Goal: Information Seeking & Learning: Check status

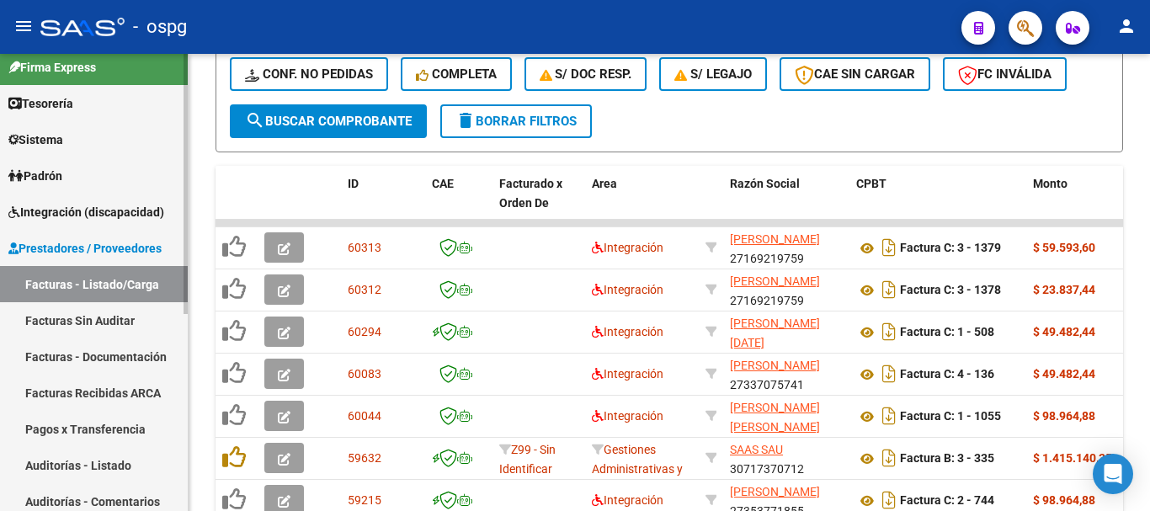
scroll to position [9, 0]
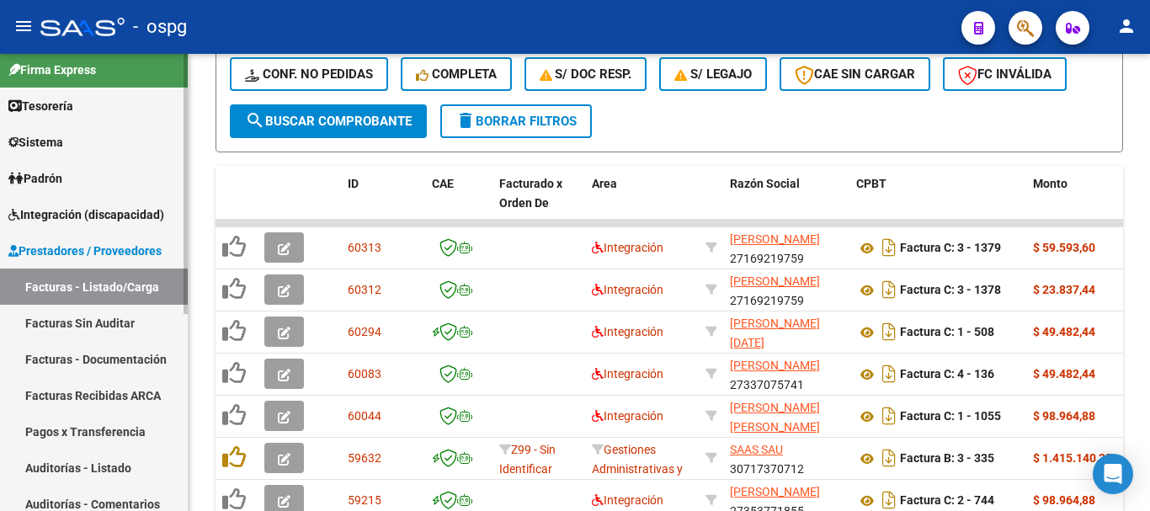
click at [83, 216] on span "Integración (discapacidad)" at bounding box center [86, 214] width 156 height 19
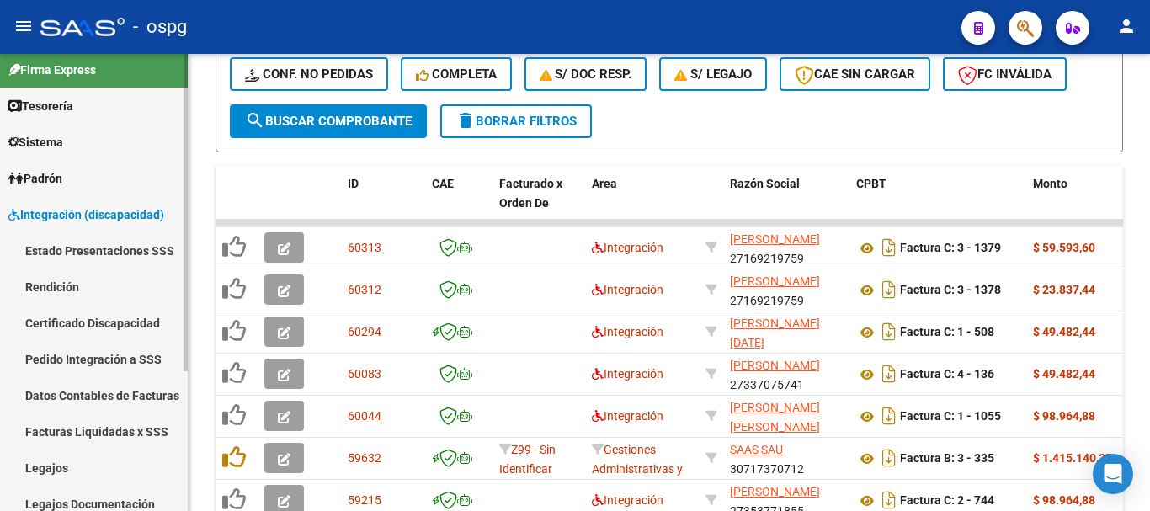
scroll to position [201, 0]
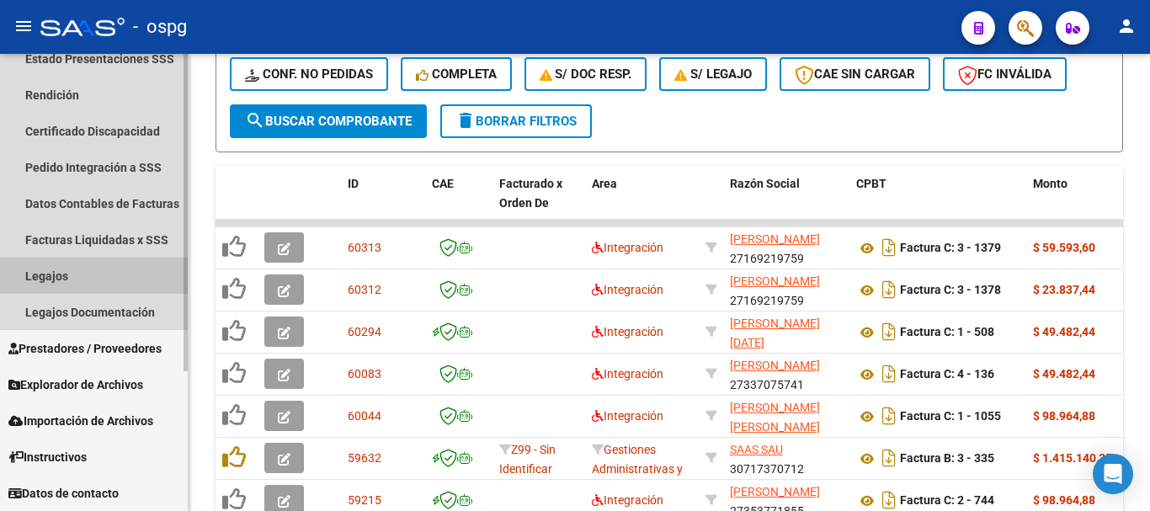
click at [51, 273] on link "Legajos" at bounding box center [94, 276] width 188 height 36
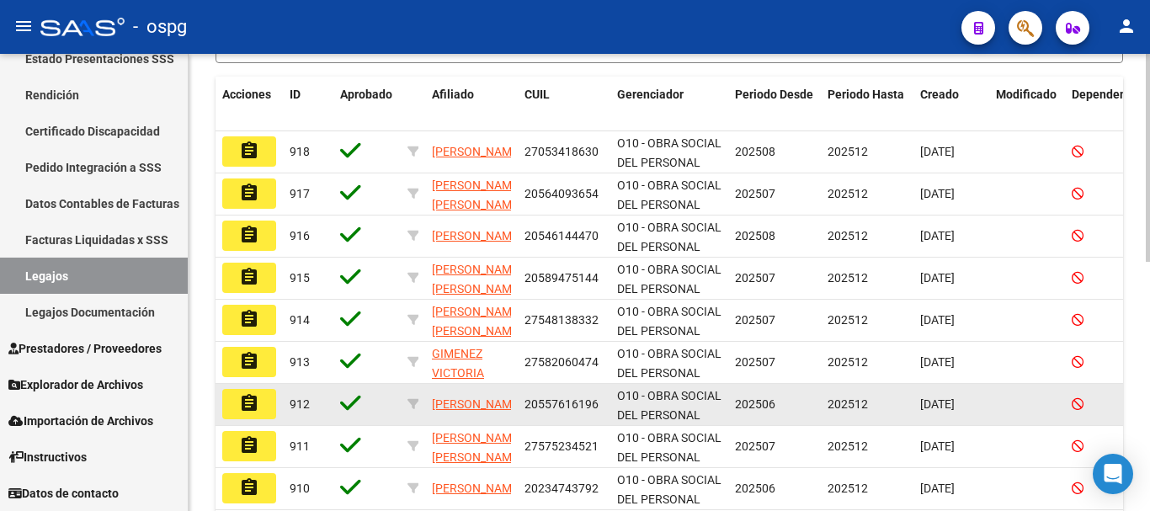
scroll to position [149, 0]
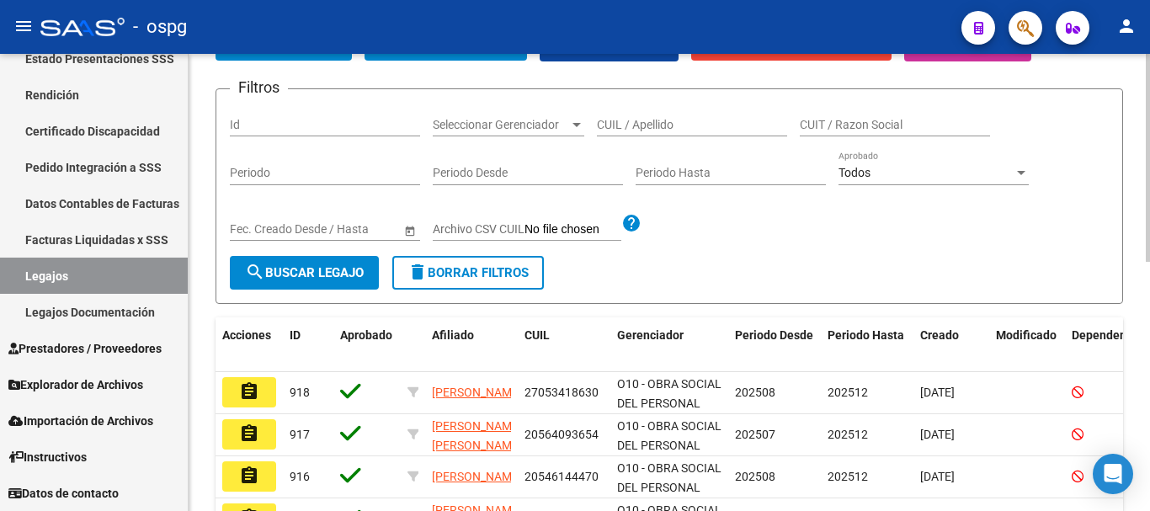
click at [713, 124] on input "CUIL / Apellido" at bounding box center [692, 125] width 190 height 14
type input "[PERSON_NAME]"
click at [286, 271] on span "search Buscar Legajo" at bounding box center [304, 272] width 119 height 15
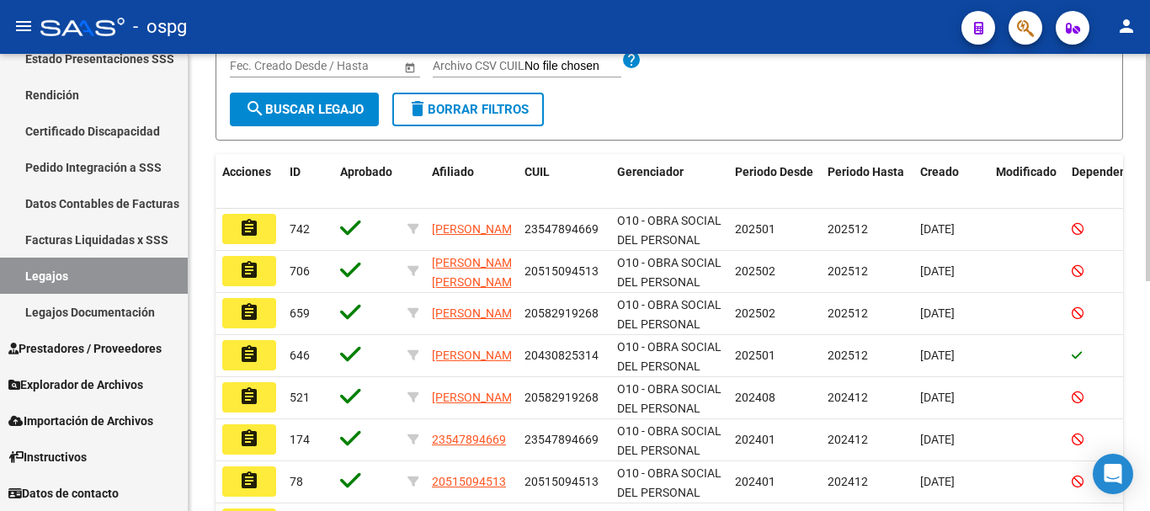
scroll to position [317, 0]
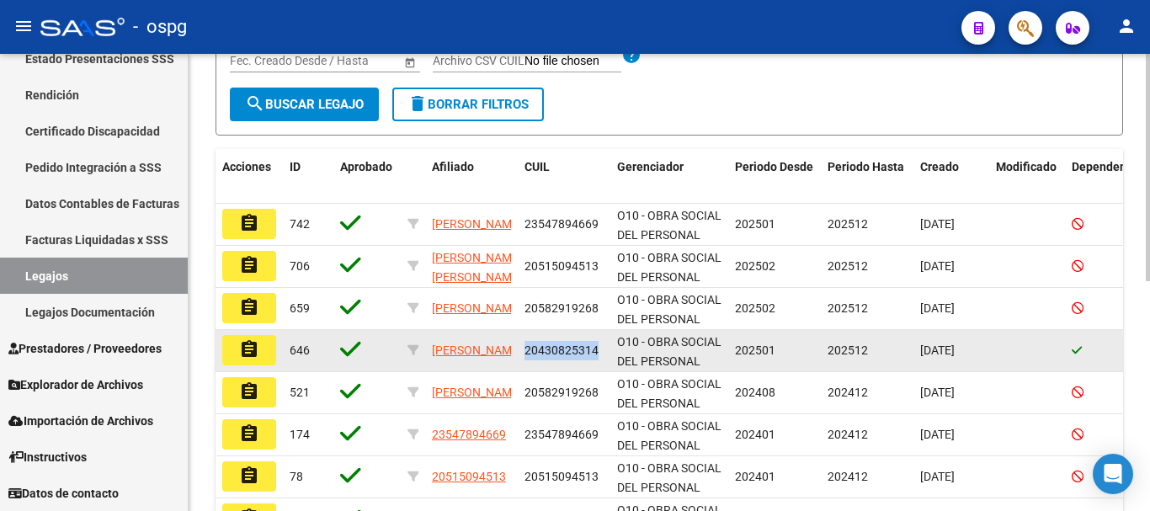
drag, startPoint x: 598, startPoint y: 346, endPoint x: 526, endPoint y: 360, distance: 73.0
click at [526, 360] on div "20430825314" at bounding box center [564, 350] width 79 height 19
copy span "20430825314"
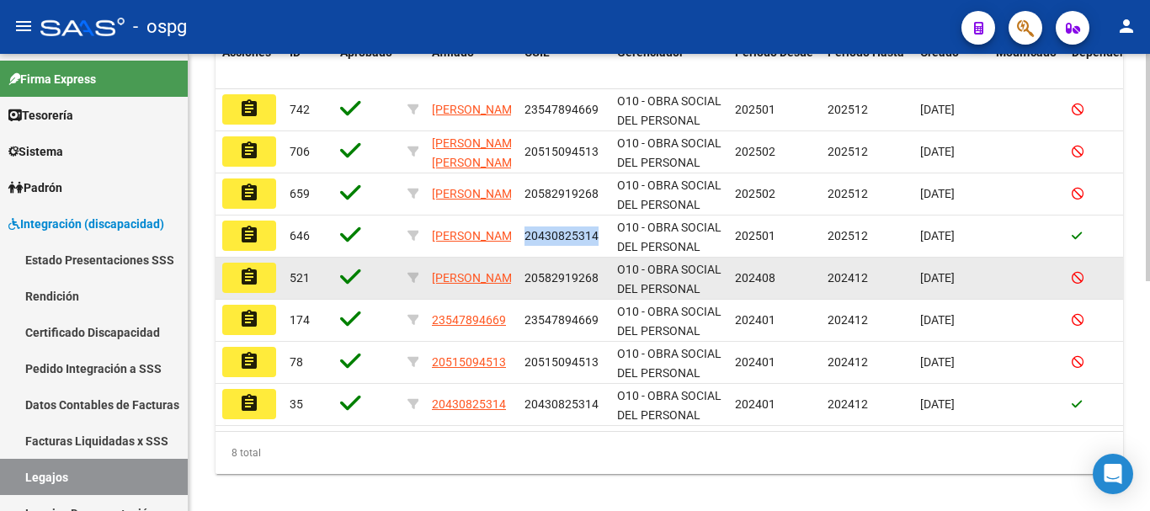
scroll to position [463, 0]
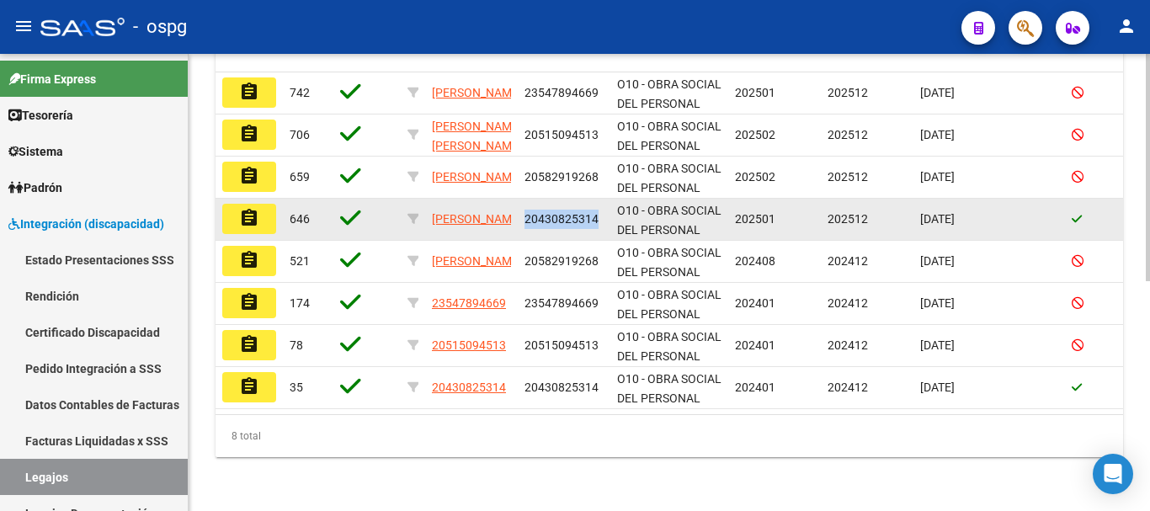
click at [551, 221] on datatable-body-cell "20430825314" at bounding box center [564, 219] width 93 height 41
drag, startPoint x: 597, startPoint y: 203, endPoint x: 525, endPoint y: 216, distance: 73.5
click at [525, 216] on datatable-body-cell "20430825314" at bounding box center [564, 219] width 93 height 41
copy span "20430825314"
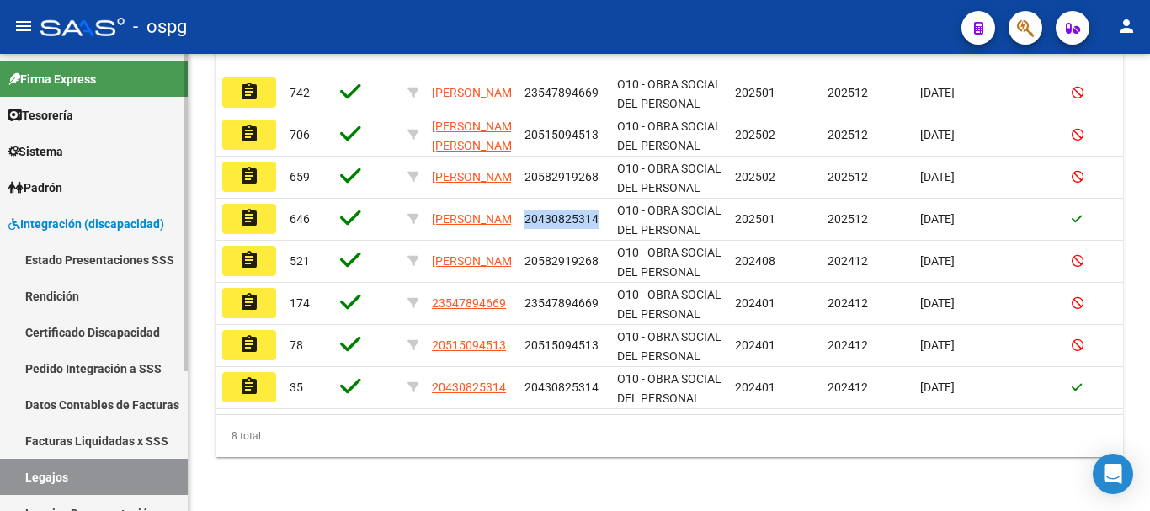
click at [88, 188] on link "Padrón" at bounding box center [94, 187] width 188 height 36
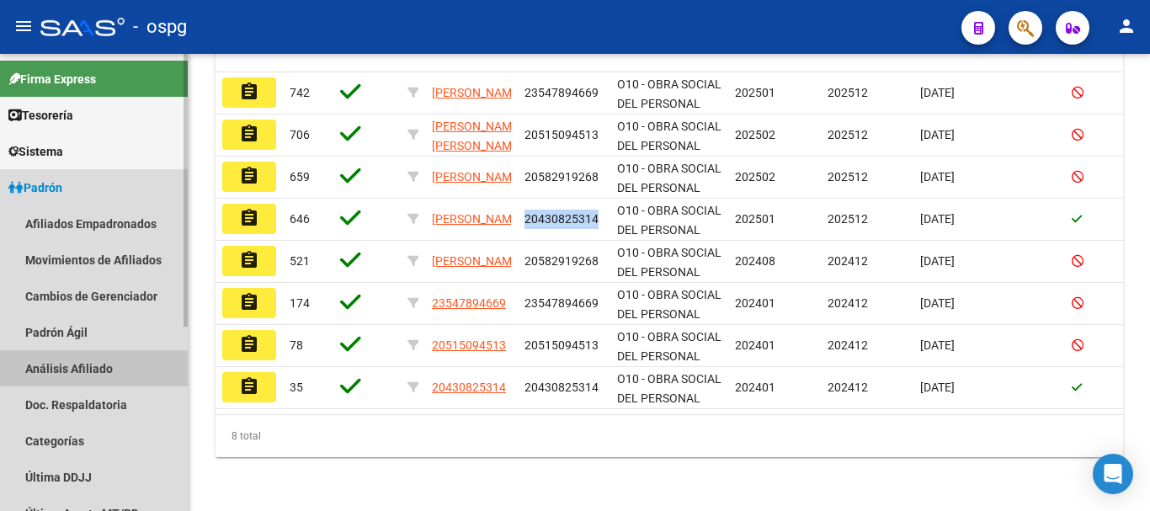
click at [98, 370] on link "Análisis Afiliado" at bounding box center [94, 368] width 188 height 36
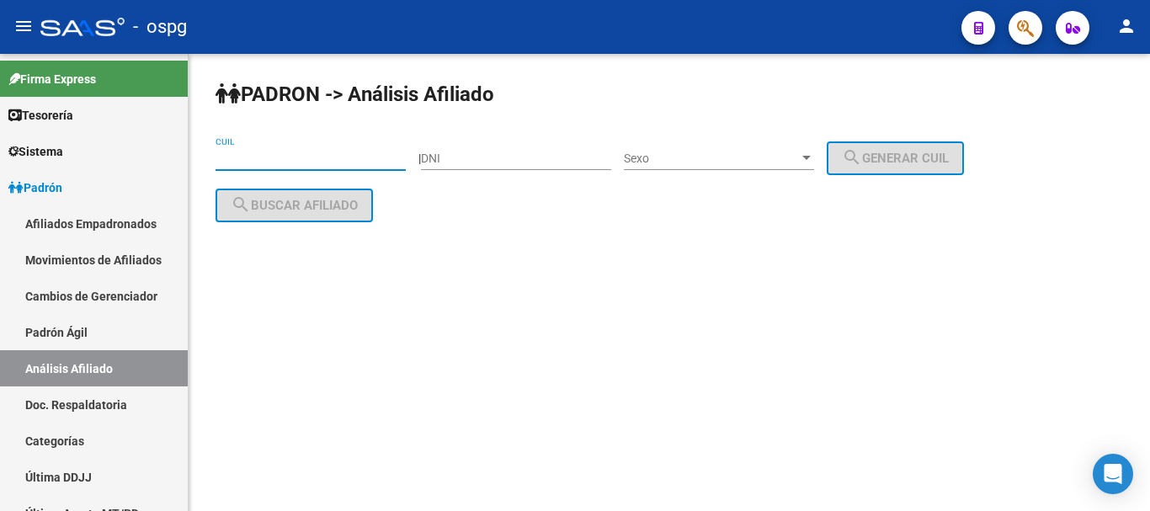
paste input "20-43082531-4"
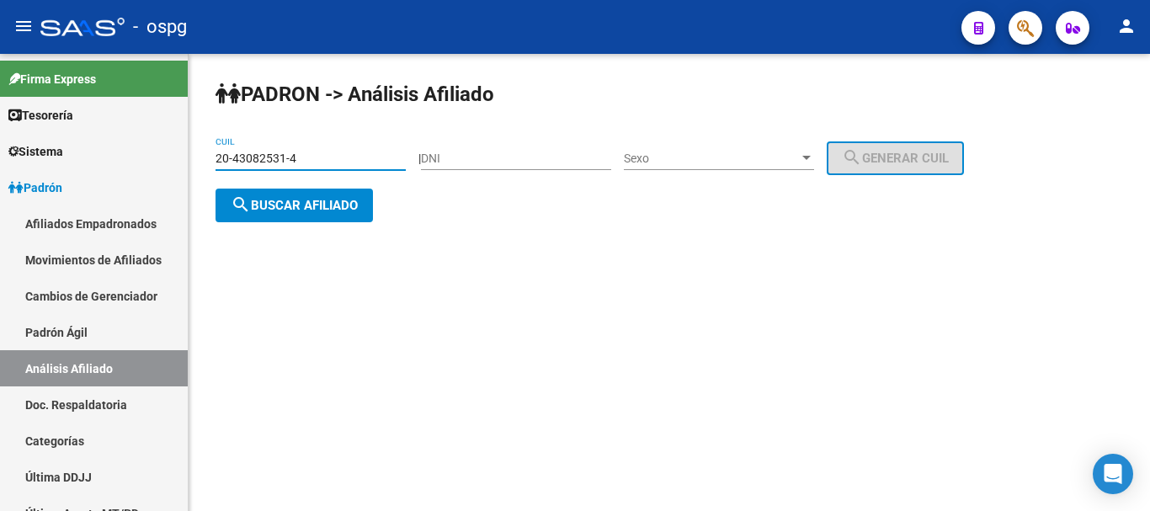
type input "20-43082531-4"
click at [327, 210] on span "search Buscar afiliado" at bounding box center [294, 205] width 127 height 15
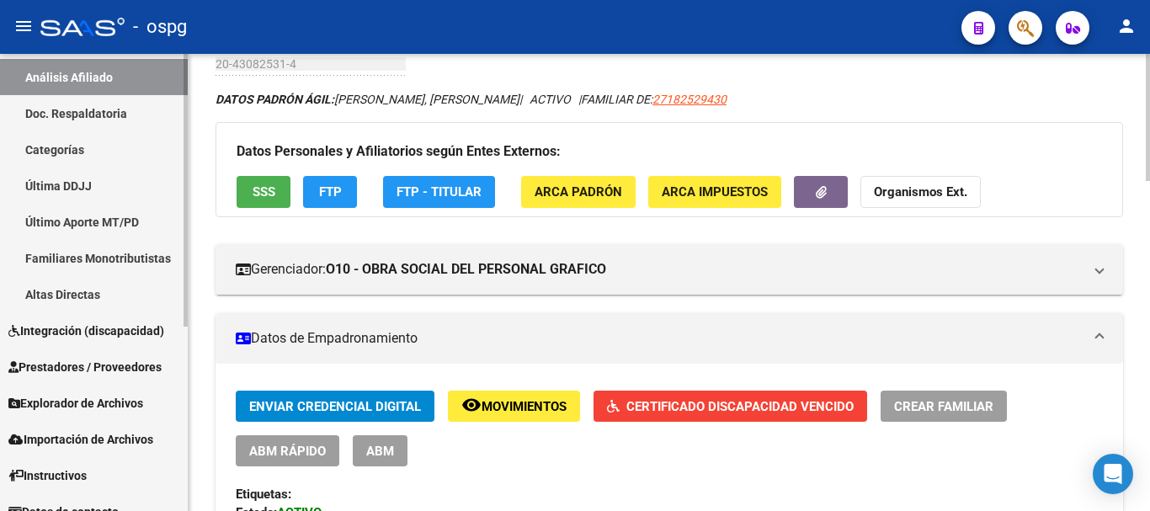
scroll to position [310, 0]
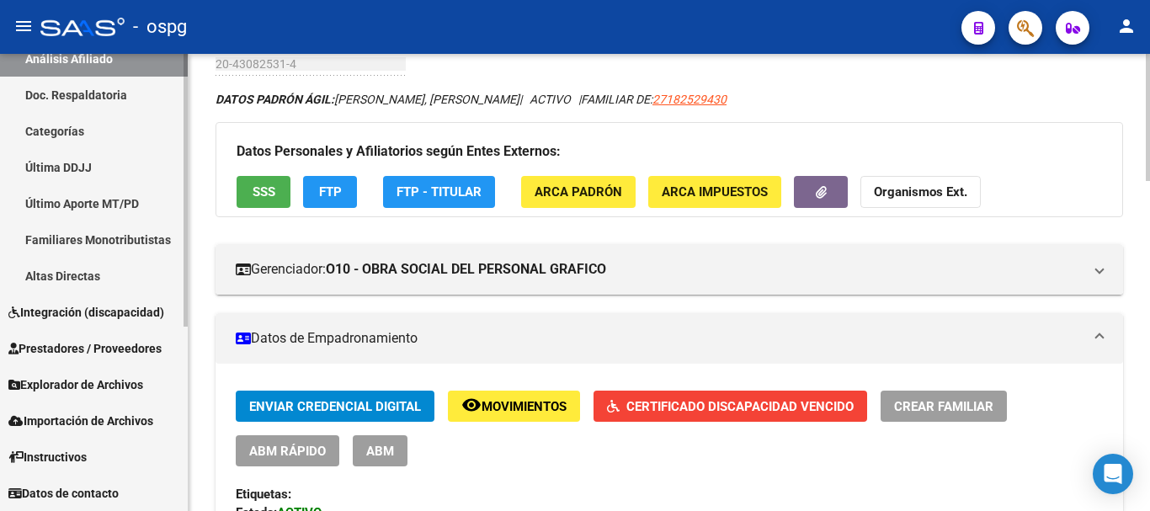
click at [114, 323] on link "Integración (discapacidad)" at bounding box center [94, 312] width 188 height 36
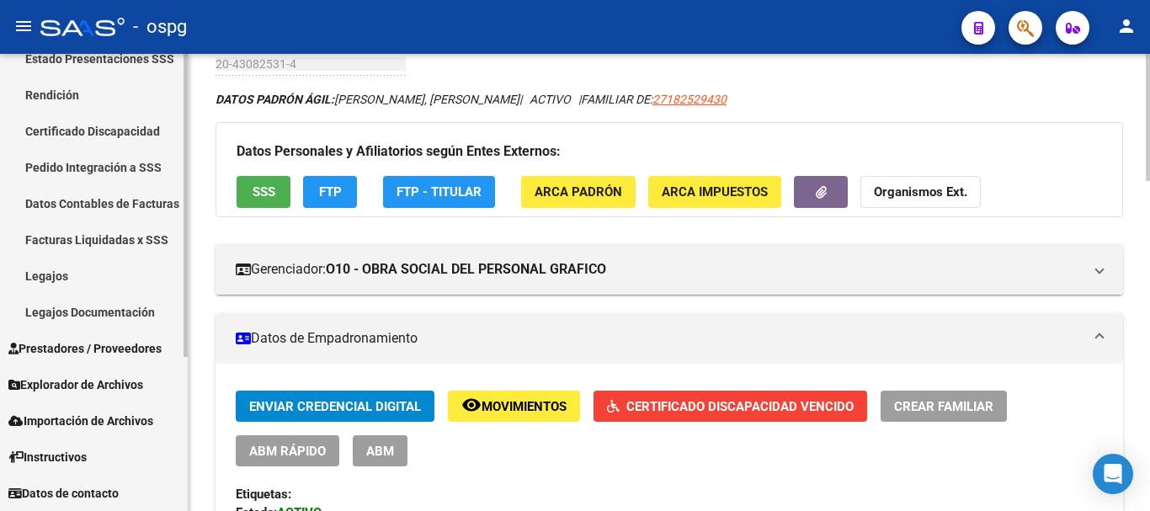
scroll to position [201, 0]
click at [97, 356] on span "Prestadores / Proveedores" at bounding box center [84, 348] width 153 height 19
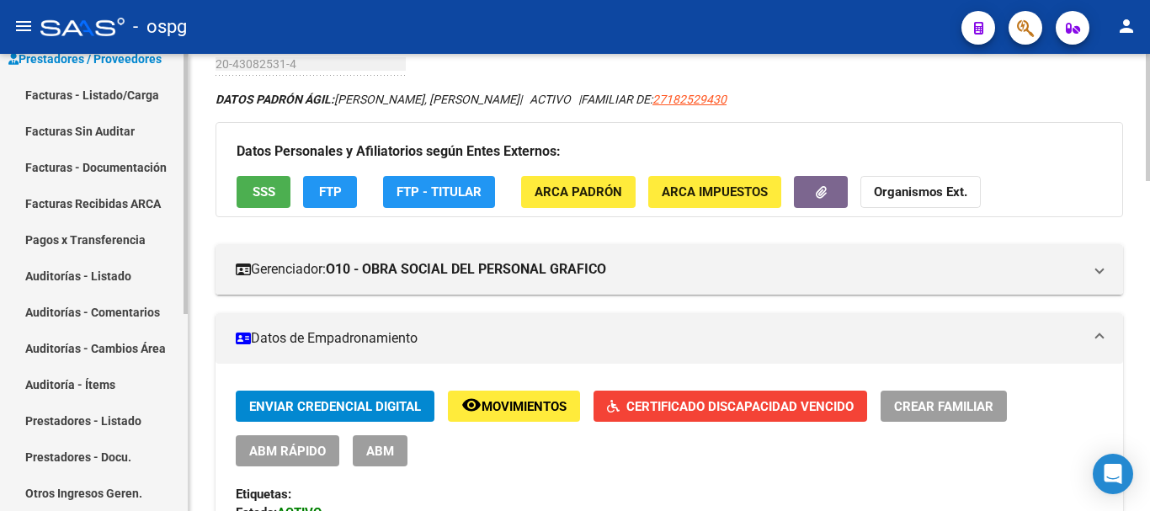
click at [114, 99] on link "Facturas - Listado/Carga" at bounding box center [94, 95] width 188 height 36
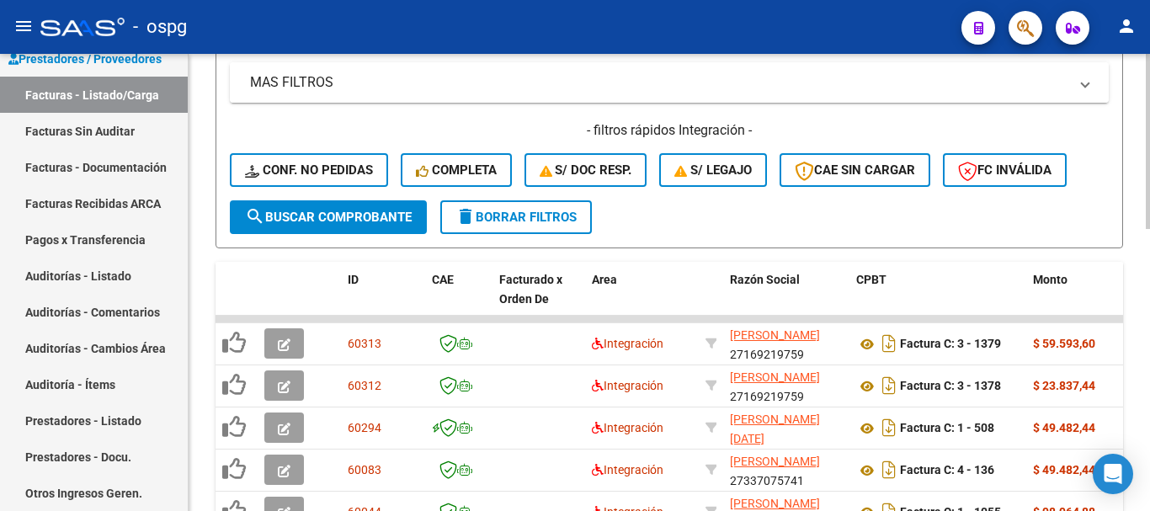
scroll to position [431, 0]
